Goal: Task Accomplishment & Management: Manage account settings

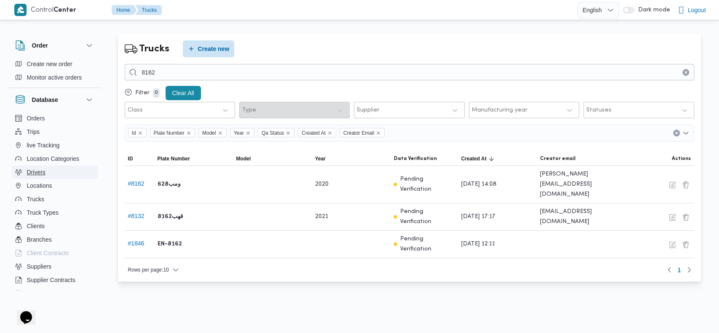
click at [31, 170] on span "Drivers" at bounding box center [36, 172] width 19 height 10
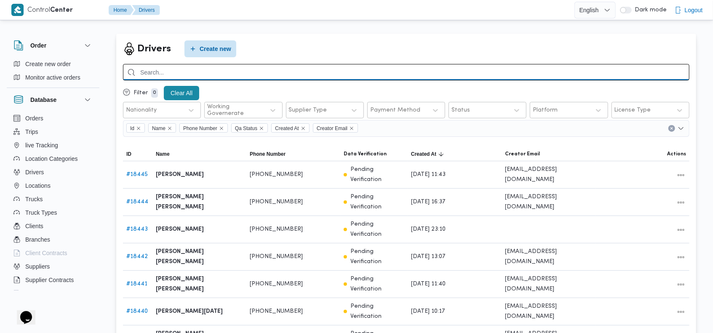
click at [287, 73] on input "search" at bounding box center [406, 72] width 567 height 16
type input "u"
type input "[PERSON_NAME]"
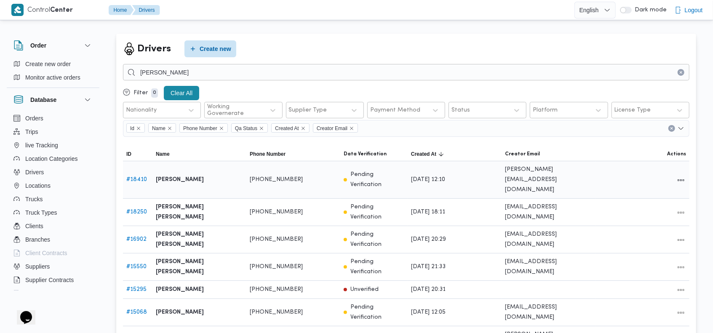
click at [137, 177] on link "# 18410" at bounding box center [136, 179] width 21 height 5
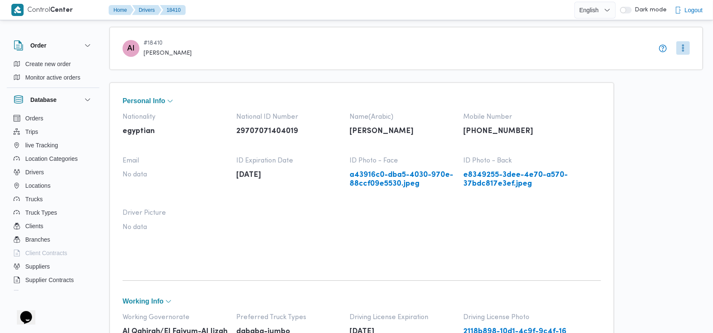
click at [683, 51] on button "More" at bounding box center [683, 47] width 13 height 13
click at [674, 66] on span "Edit" at bounding box center [688, 66] width 30 height 10
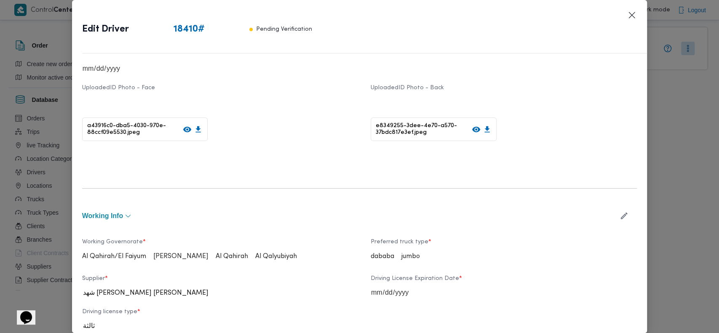
scroll to position [175, 0]
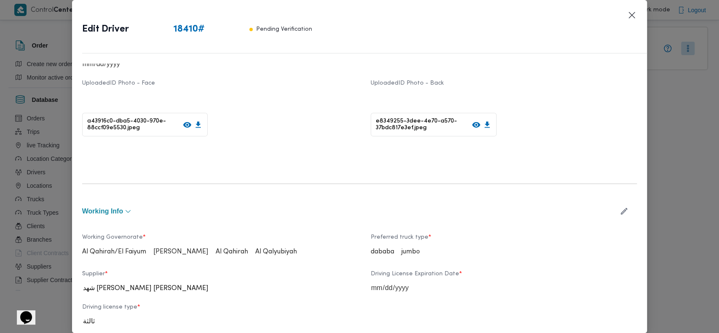
click at [620, 211] on icon "button" at bounding box center [624, 211] width 9 height 9
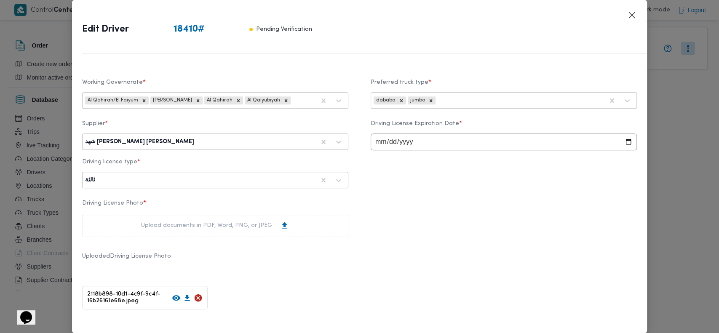
scroll to position [345, 0]
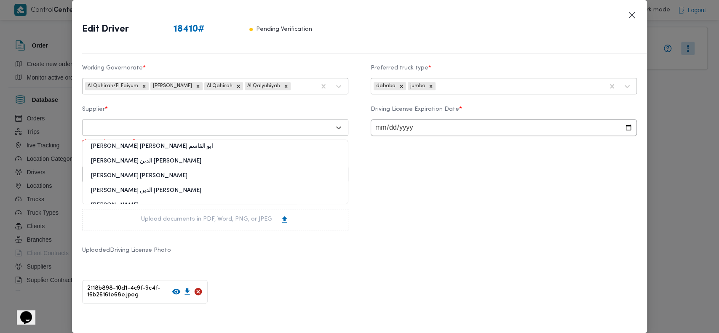
click at [297, 127] on div at bounding box center [207, 127] width 245 height 8
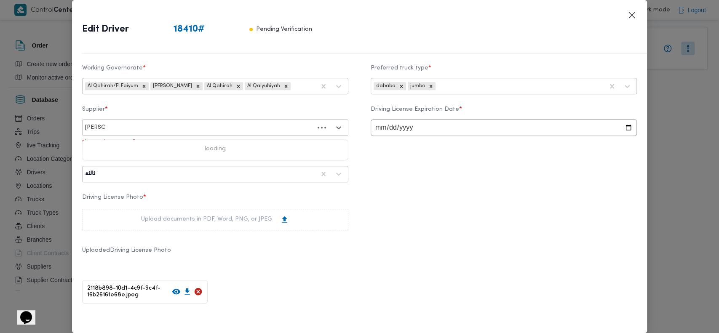
type input "[PERSON_NAME]"
click at [117, 157] on div "[PERSON_NAME][DATE] [PERSON_NAME]" at bounding box center [215, 164] width 265 height 15
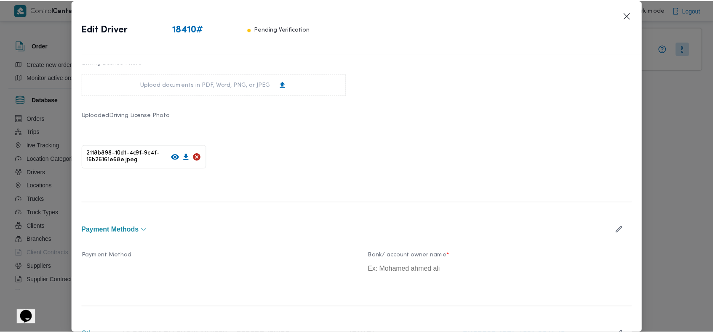
scroll to position [552, 0]
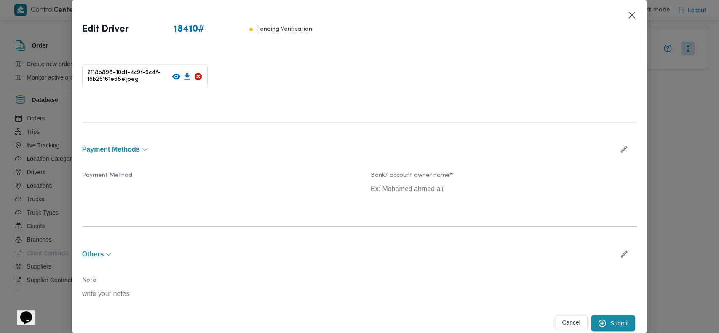
click at [610, 322] on button "Submit" at bounding box center [613, 323] width 45 height 16
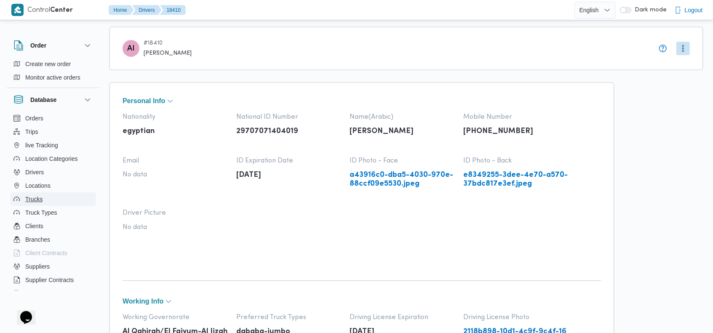
click at [38, 197] on span "Trucks" at bounding box center [33, 199] width 17 height 10
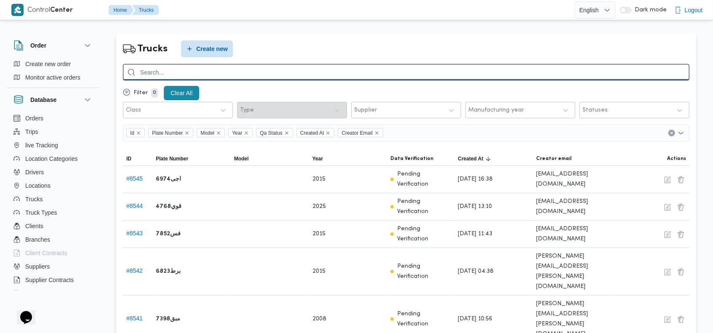
click at [400, 72] on input "search" at bounding box center [406, 72] width 567 height 16
type input "9346"
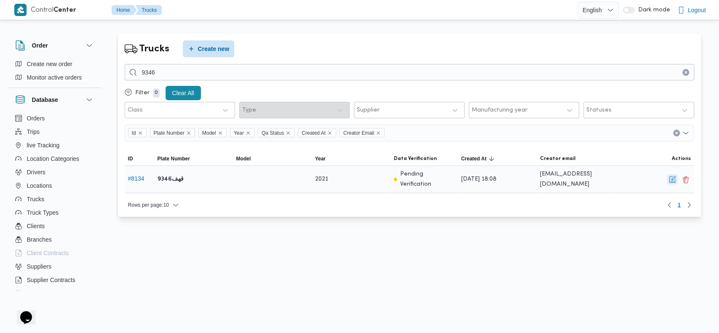
click at [667, 176] on button "button" at bounding box center [672, 179] width 10 height 10
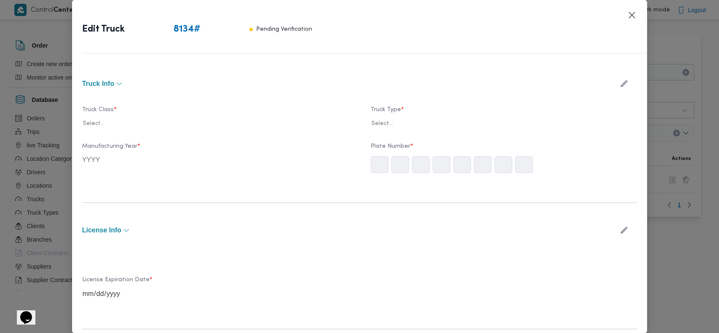
type input "2021"
type input "2028-04-10"
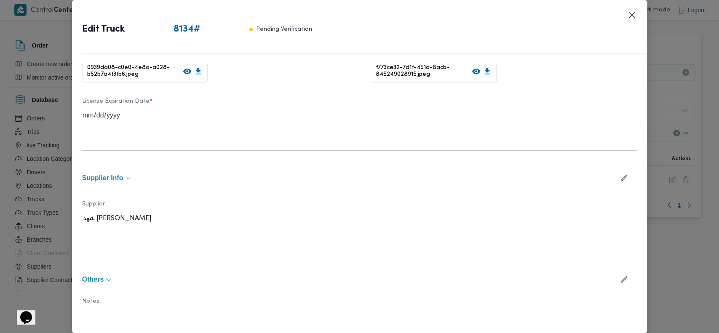
scroll to position [238, 0]
click at [620, 176] on icon "button" at bounding box center [624, 178] width 9 height 9
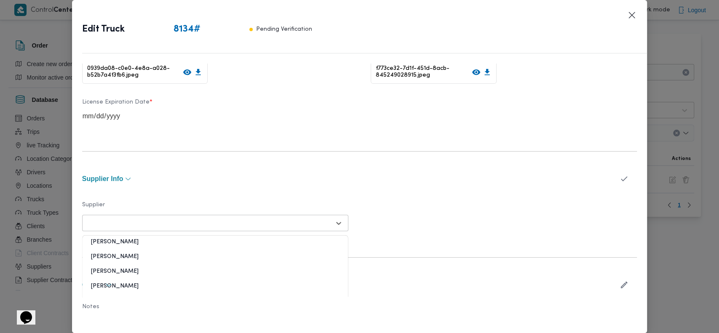
click at [271, 222] on div at bounding box center [207, 223] width 245 height 8
type input "[PERSON_NAME]"
click at [109, 255] on div "[PERSON_NAME][DATE] [PERSON_NAME]" at bounding box center [215, 260] width 265 height 15
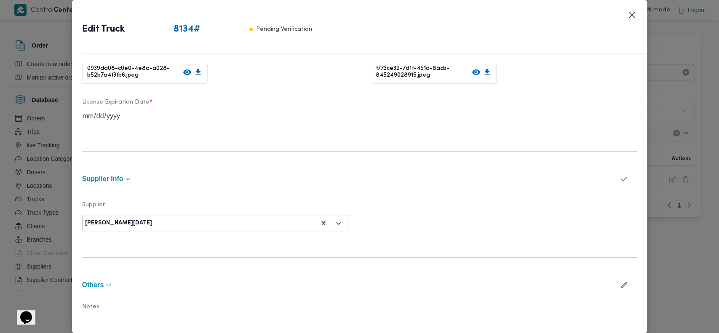
click at [518, 182] on div "Supplier Info" at bounding box center [359, 179] width 555 height 24
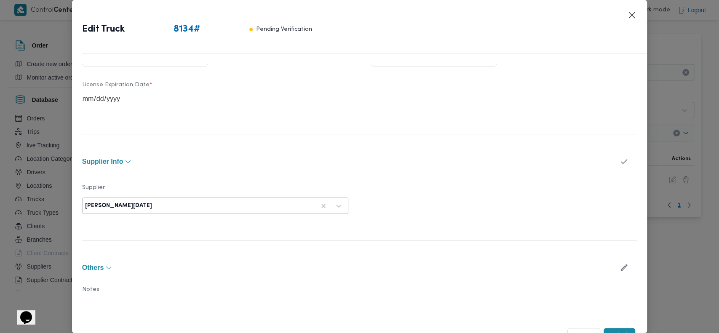
scroll to position [268, 0]
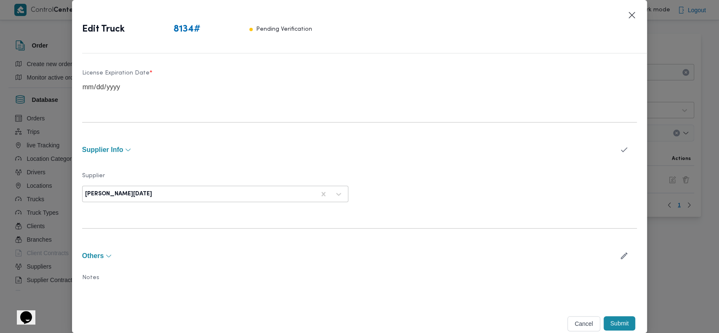
click at [607, 319] on button "Submit" at bounding box center [620, 323] width 32 height 14
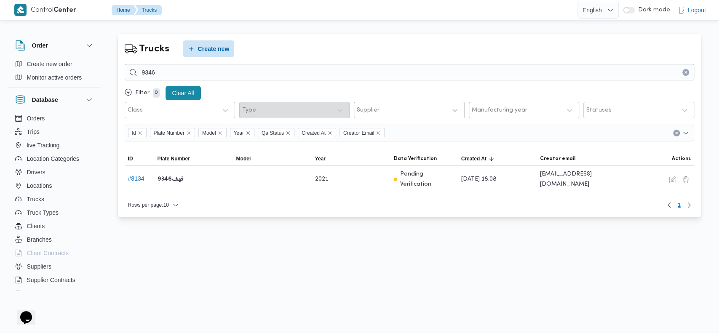
click at [432, 40] on div "Trucks Create new 9346 Filter 0 Clear All Class Type Supplier Manufacturing yea…" at bounding box center [409, 125] width 583 height 183
